Goal: Information Seeking & Learning: Learn about a topic

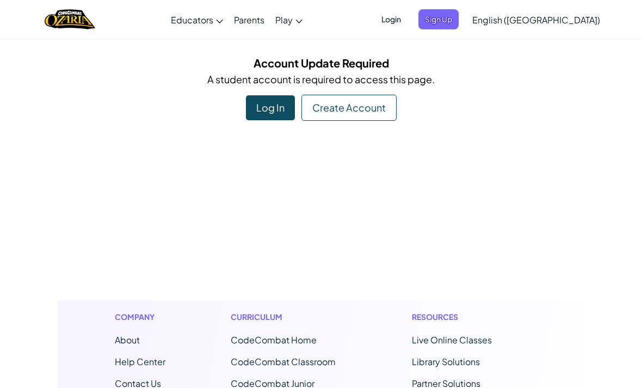
click at [273, 100] on div "Log In" at bounding box center [270, 107] width 49 height 25
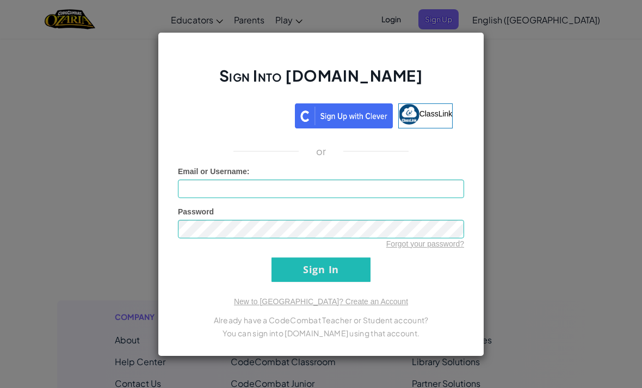
click at [411, 116] on img at bounding box center [409, 114] width 21 height 21
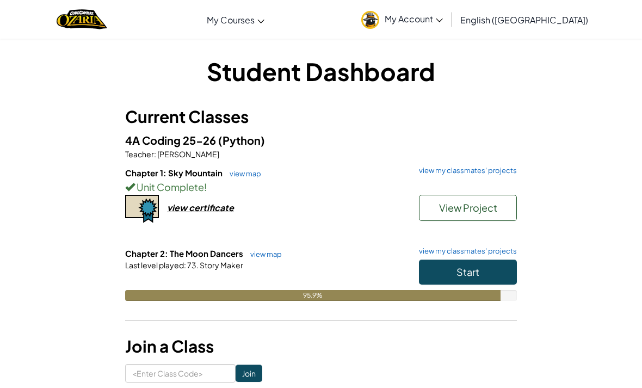
click at [482, 280] on button "Start" at bounding box center [468, 272] width 98 height 25
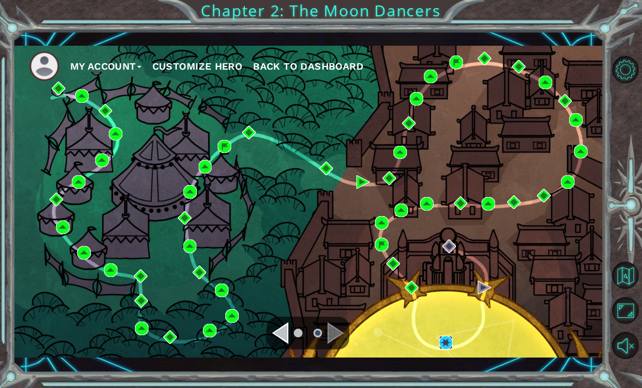
click at [450, 340] on img at bounding box center [446, 343] width 14 height 14
